Goal: Information Seeking & Learning: Find specific page/section

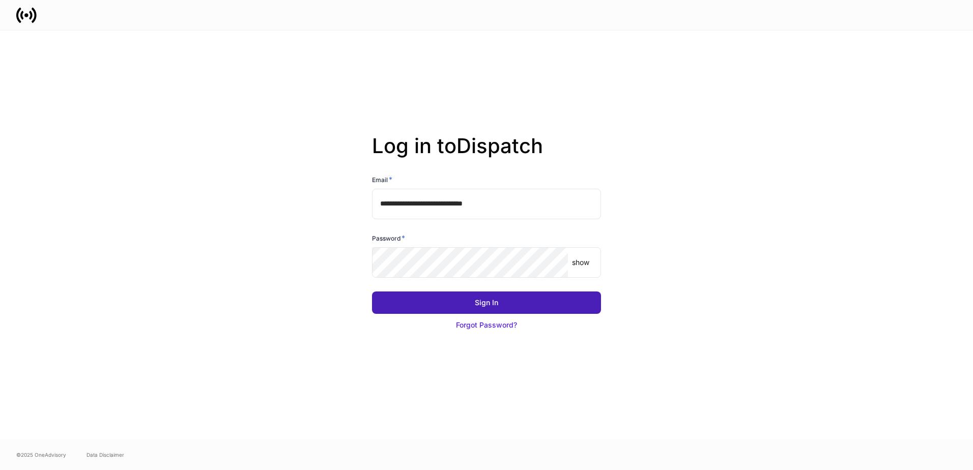
click at [436, 308] on button "Sign In" at bounding box center [486, 302] width 229 height 22
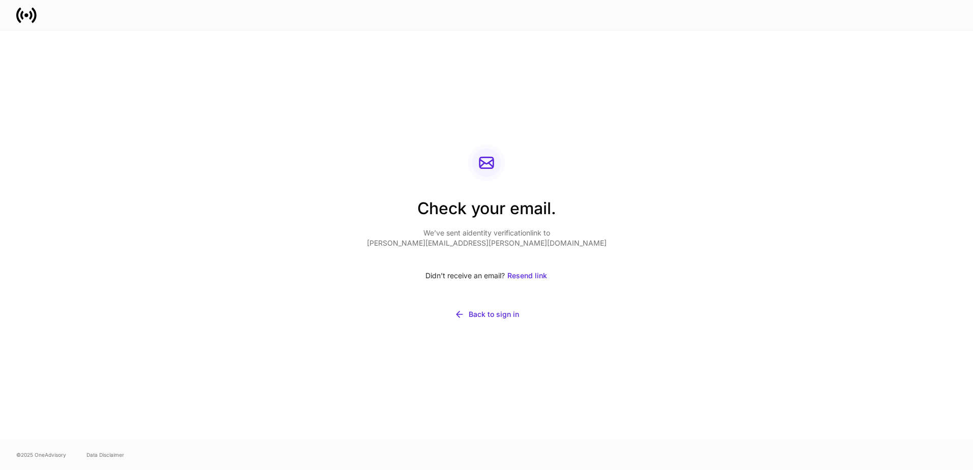
click at [325, 247] on div "Check your email. We’ve sent a identity verification link to matt.bankston@chor…" at bounding box center [486, 235] width 545 height 409
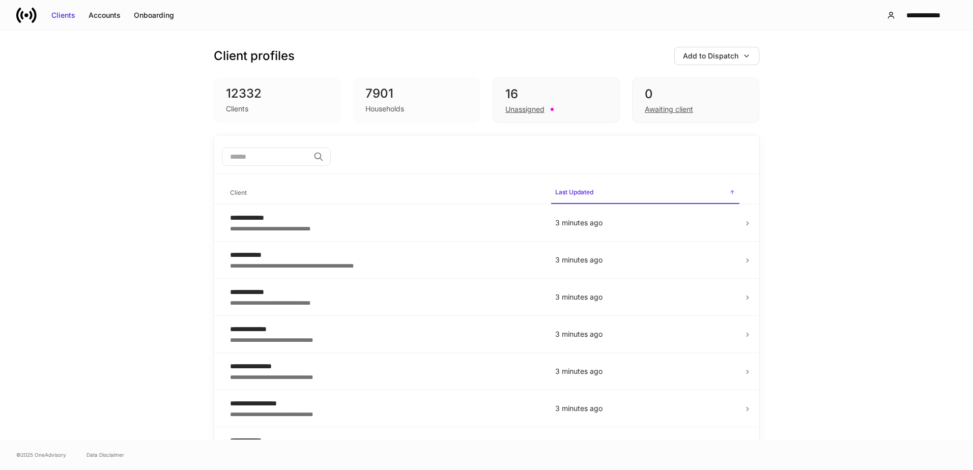
click at [106, 17] on div "Accounts" at bounding box center [105, 15] width 32 height 10
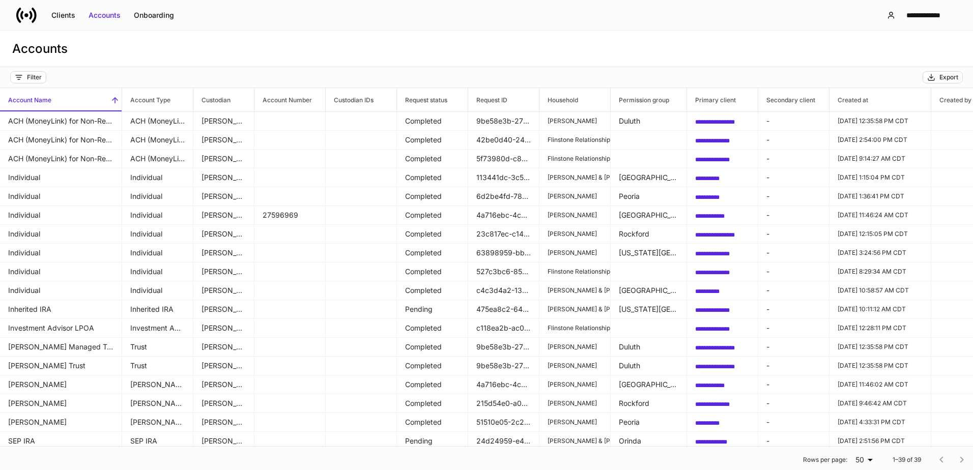
click at [439, 56] on div "Accounts" at bounding box center [486, 49] width 973 height 37
click at [875, 104] on span "Created at" at bounding box center [879, 99] width 101 height 23
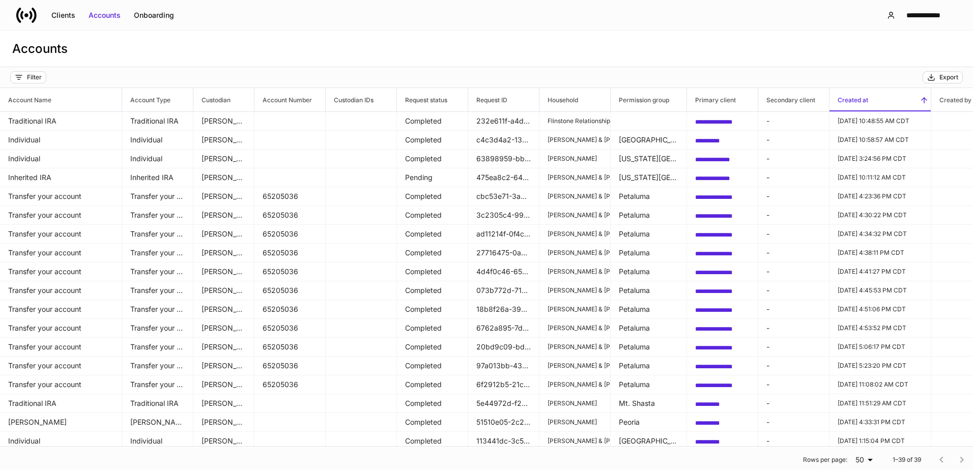
click at [875, 104] on span "Created at" at bounding box center [879, 99] width 101 height 23
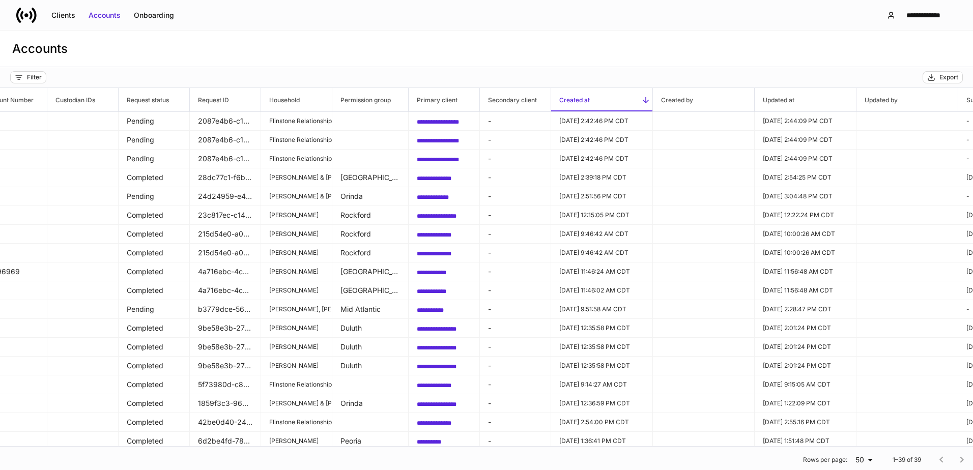
scroll to position [0, 281]
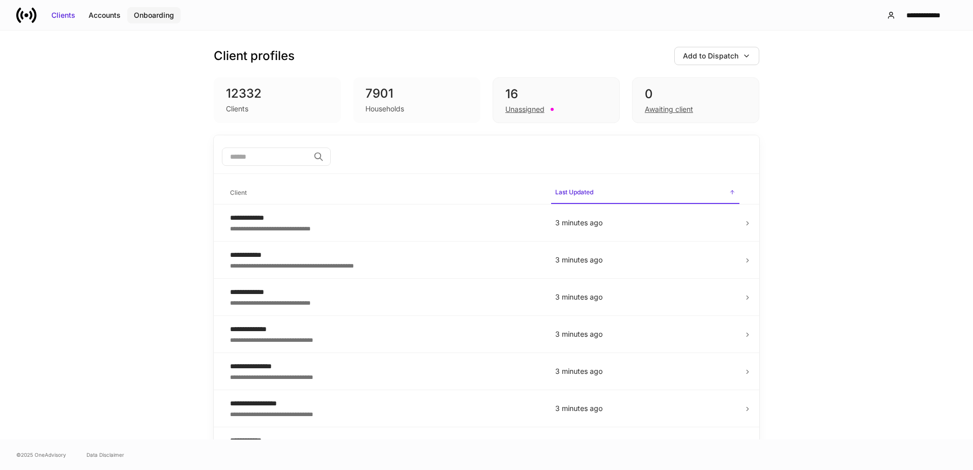
click at [152, 15] on div "Onboarding" at bounding box center [154, 15] width 40 height 10
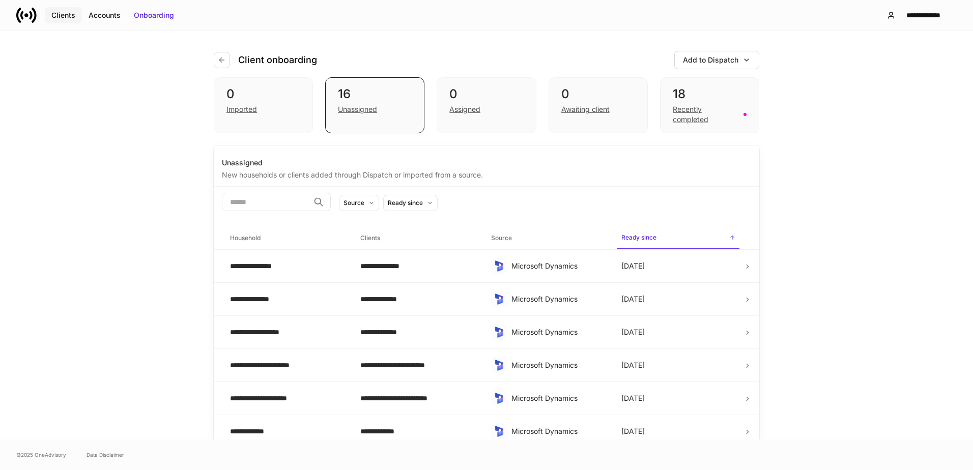
click at [65, 18] on div "Clients" at bounding box center [63, 15] width 24 height 10
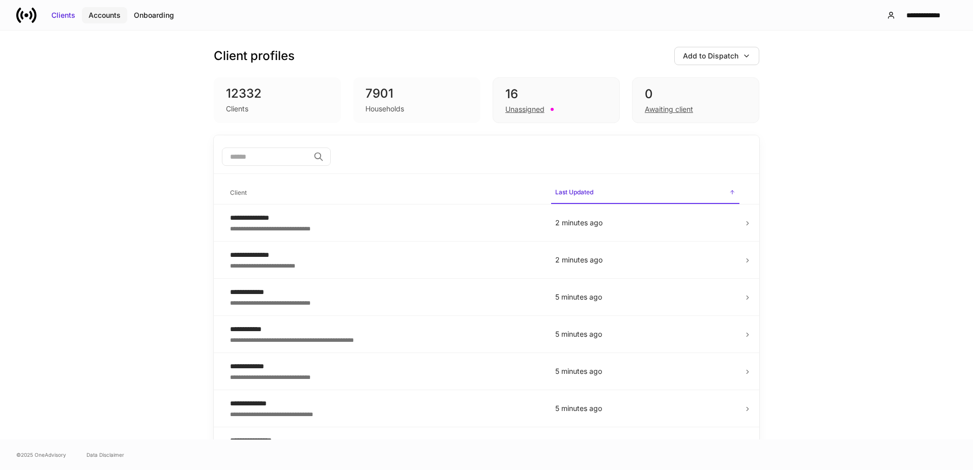
click at [101, 14] on div "Accounts" at bounding box center [105, 15] width 32 height 10
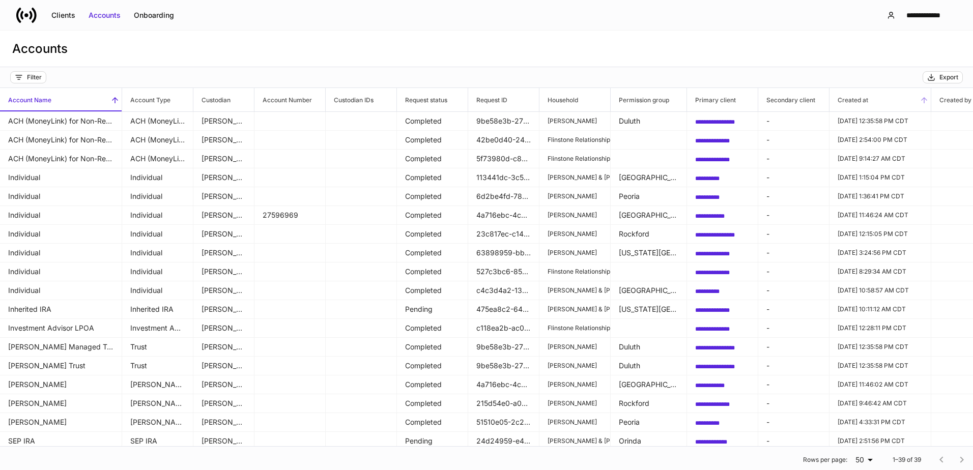
click at [861, 102] on h6 "Created at" at bounding box center [848, 100] width 39 height 10
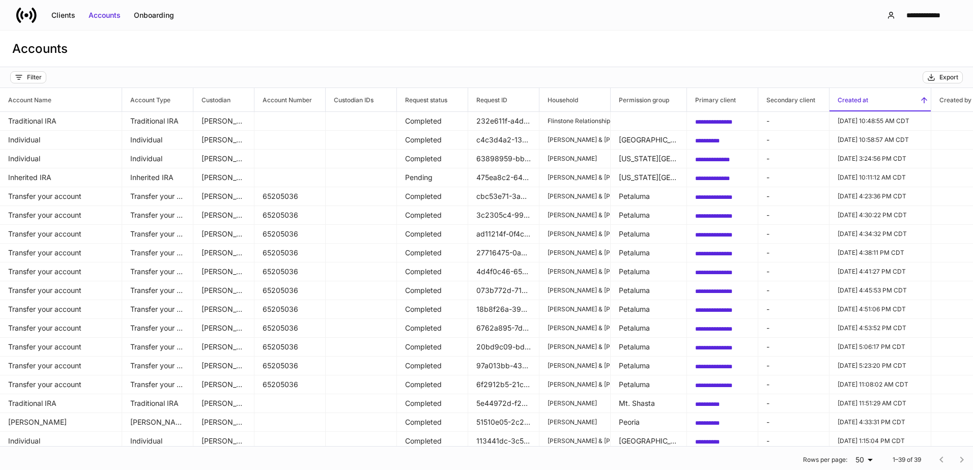
click at [862, 102] on h6 "Created at" at bounding box center [848, 100] width 39 height 10
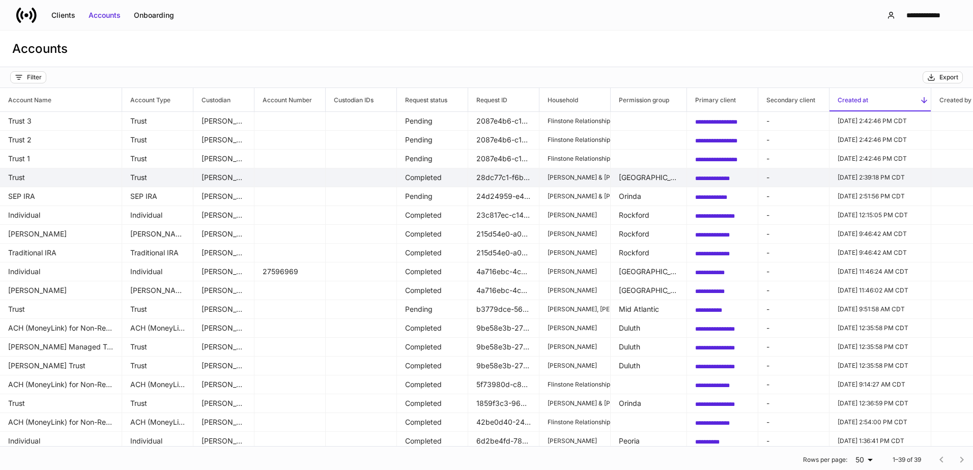
click at [643, 182] on td "[GEOGRAPHIC_DATA]" at bounding box center [648, 177] width 76 height 19
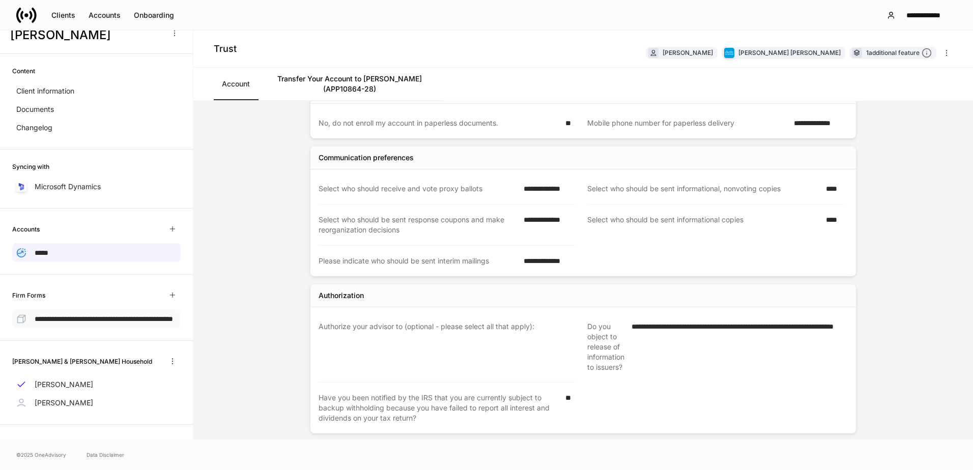
scroll to position [35, 0]
click at [80, 313] on p "**********" at bounding box center [104, 317] width 138 height 11
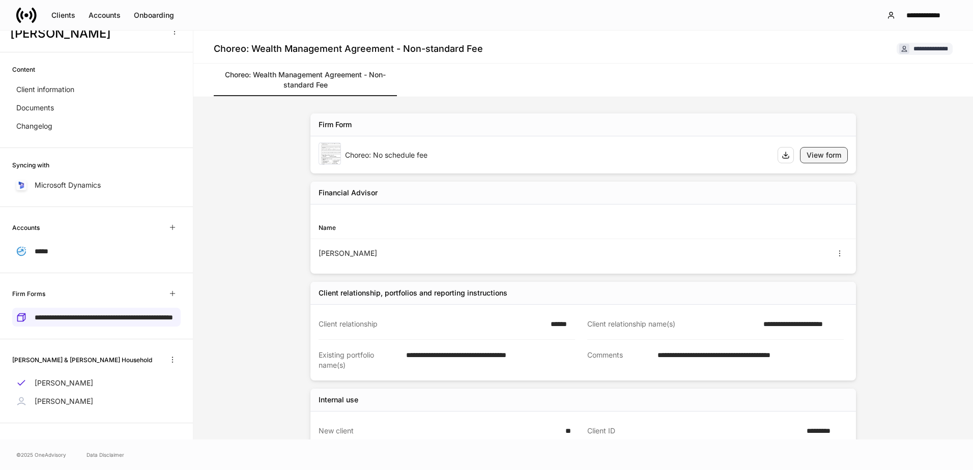
click at [829, 153] on div "View form" at bounding box center [823, 155] width 35 height 10
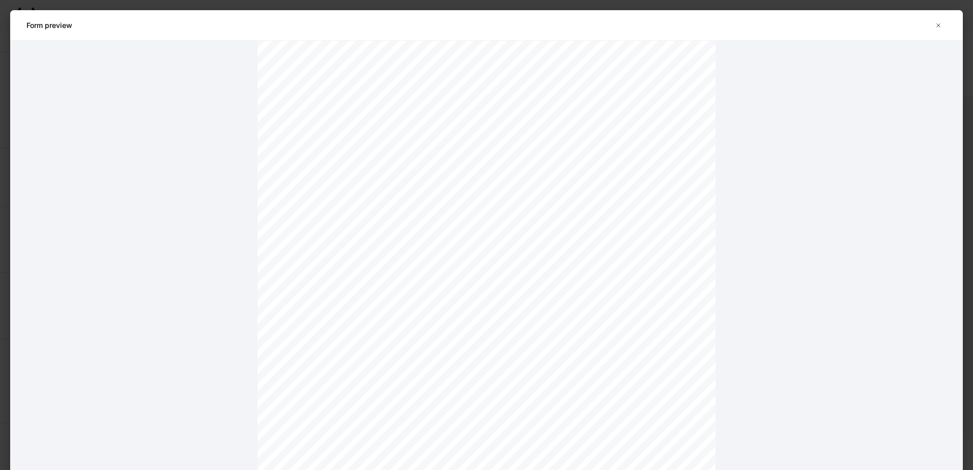
scroll to position [1933, 0]
